Goal: Check status: Check status

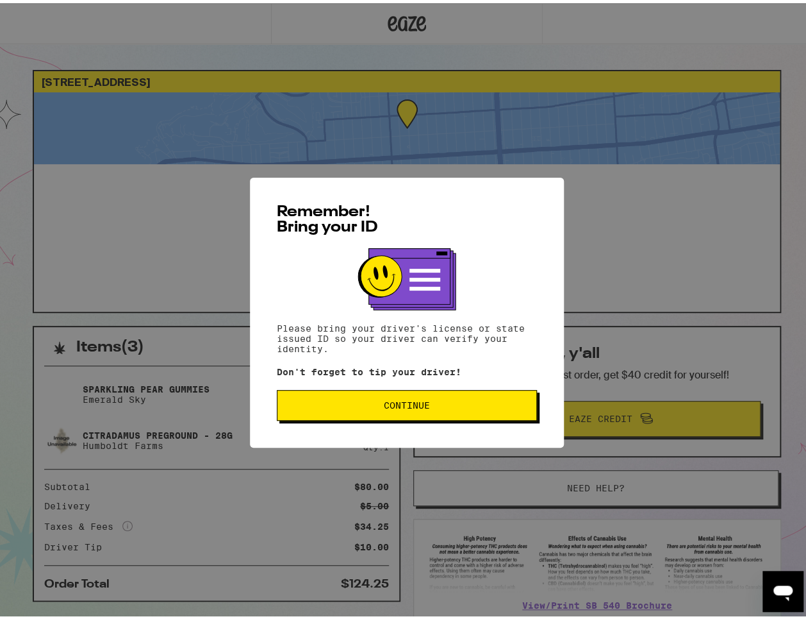
click at [387, 401] on span "Continue" at bounding box center [407, 401] width 46 height 9
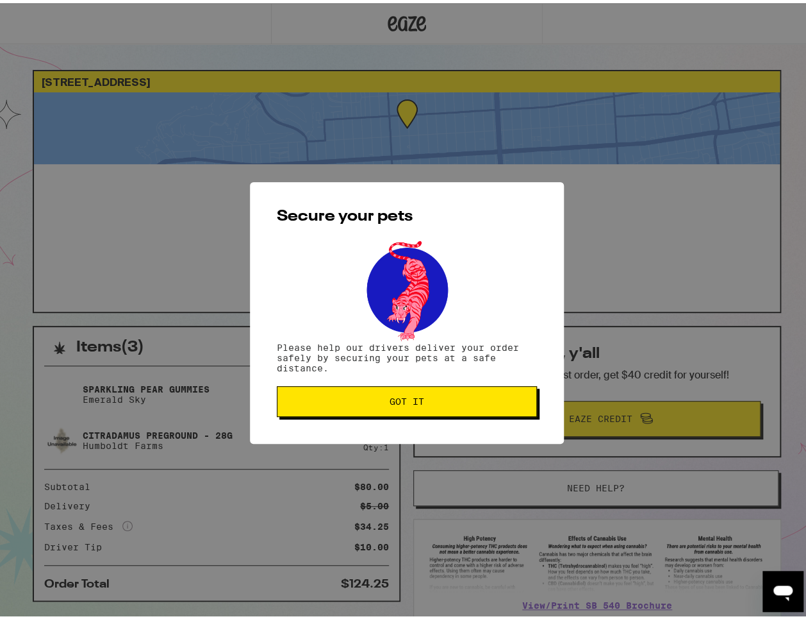
click at [407, 405] on button "Got it" at bounding box center [407, 398] width 260 height 31
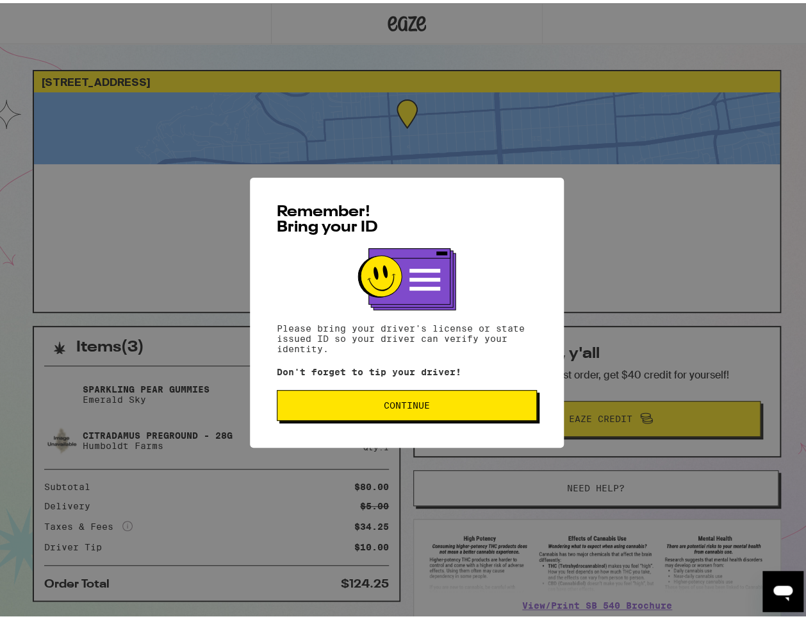
click at [404, 413] on button "Continue" at bounding box center [407, 401] width 260 height 31
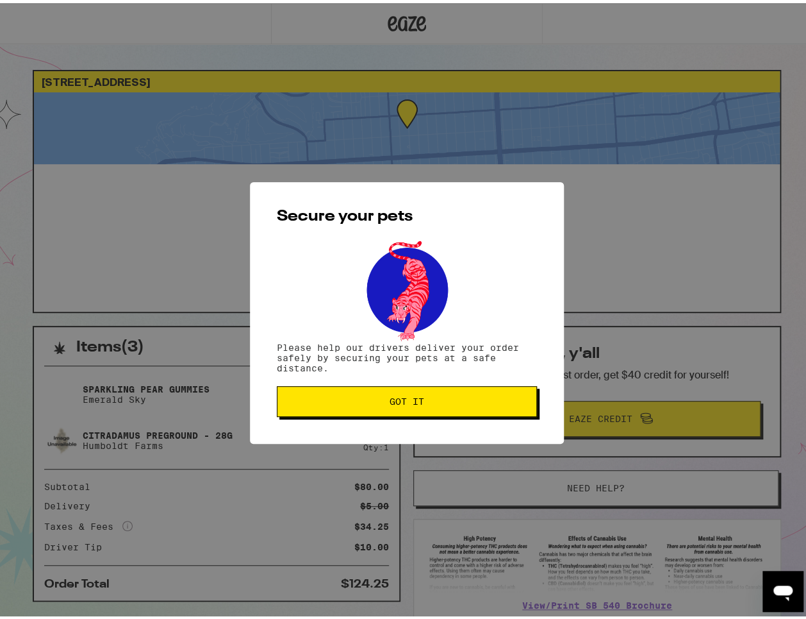
click at [404, 408] on button "Got it" at bounding box center [407, 398] width 260 height 31
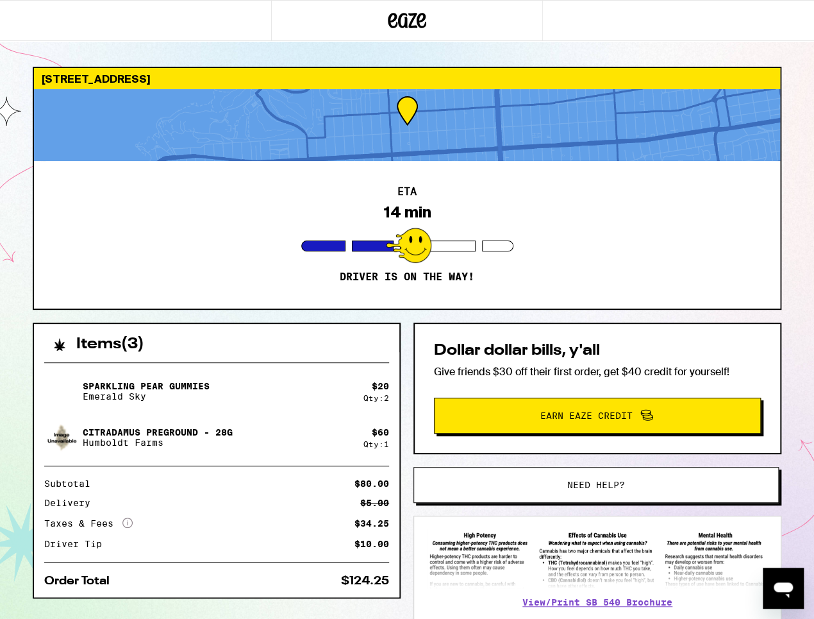
click at [700, 33] on div at bounding box center [407, 20] width 814 height 41
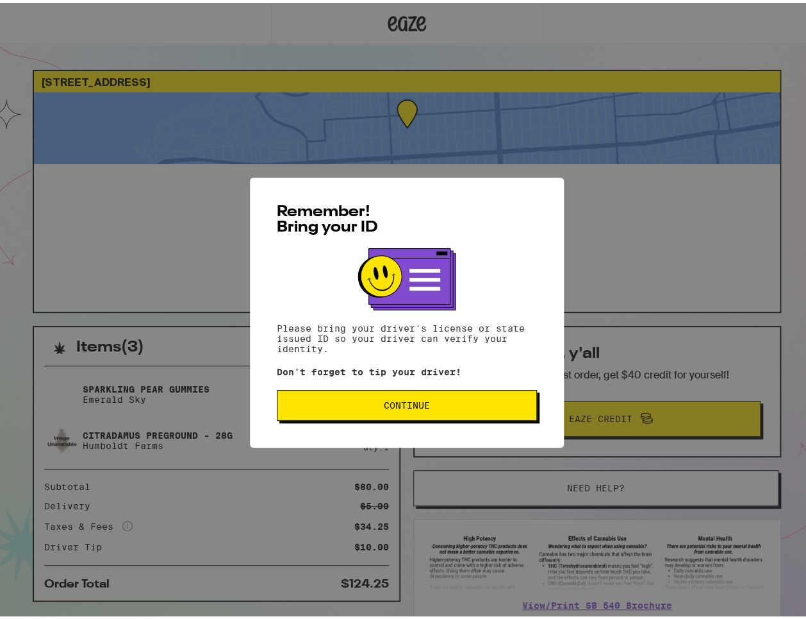
click at [424, 398] on span "Continue" at bounding box center [407, 401] width 46 height 9
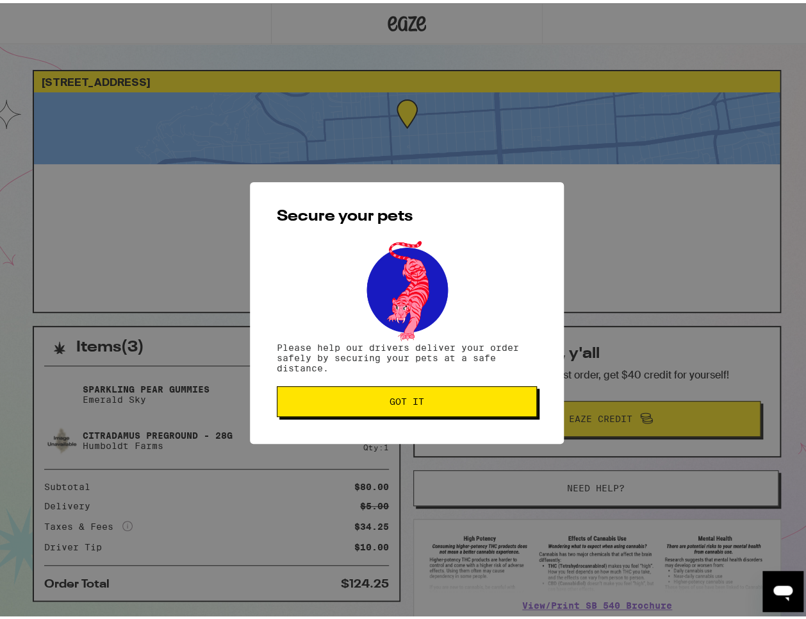
click at [415, 399] on span "Got it" at bounding box center [407, 398] width 35 height 9
